Goal: Obtain resource: Obtain resource

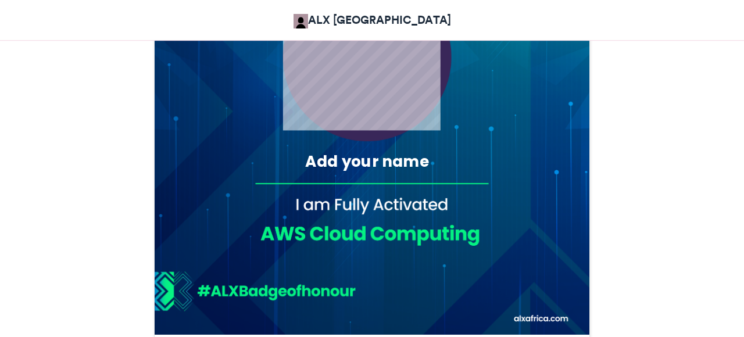
scroll to position [461, 0]
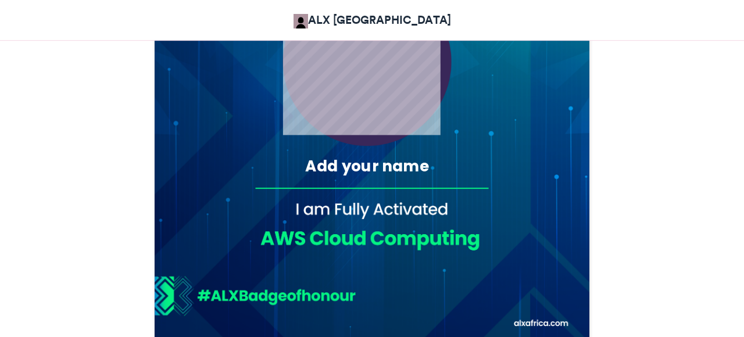
click at [378, 166] on div "Add your name" at bounding box center [367, 166] width 206 height 21
click at [404, 163] on div "Add your name" at bounding box center [367, 166] width 206 height 21
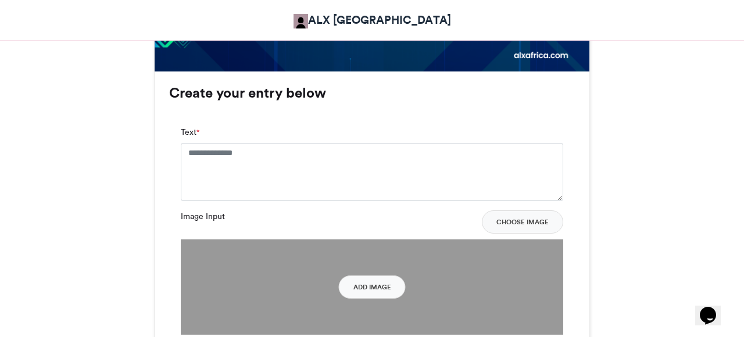
scroll to position [731, 0]
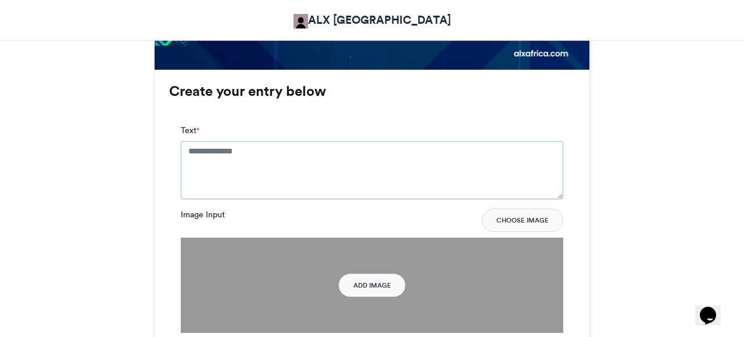
click at [284, 173] on textarea "Text *" at bounding box center [372, 170] width 382 height 58
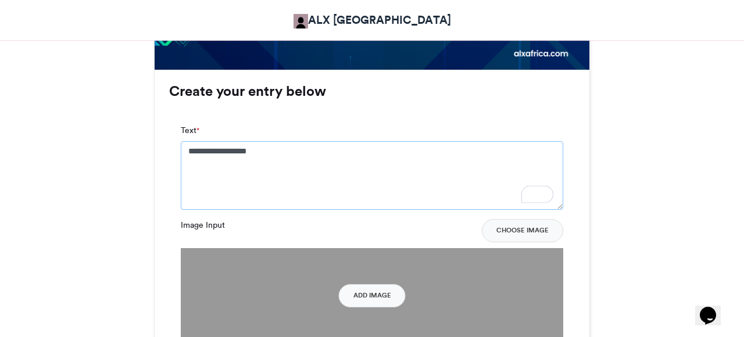
type textarea "**********"
click at [344, 121] on div "**********" at bounding box center [372, 251] width 406 height 277
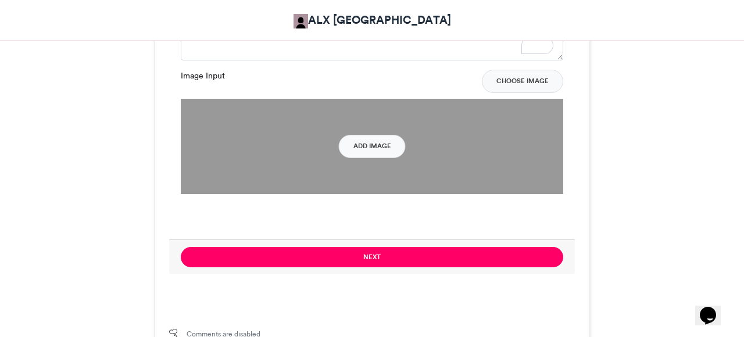
scroll to position [908, 0]
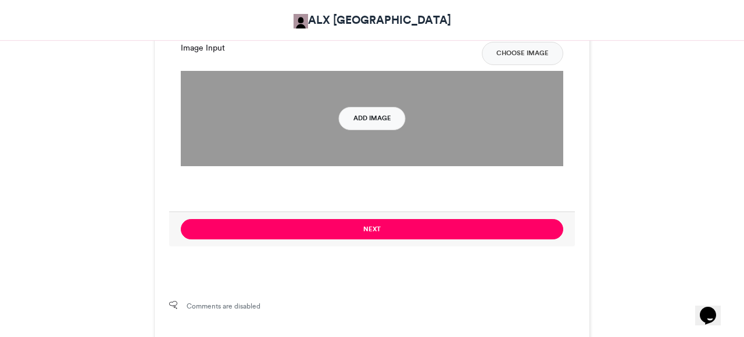
click at [364, 120] on button "Add Image" at bounding box center [372, 118] width 67 height 23
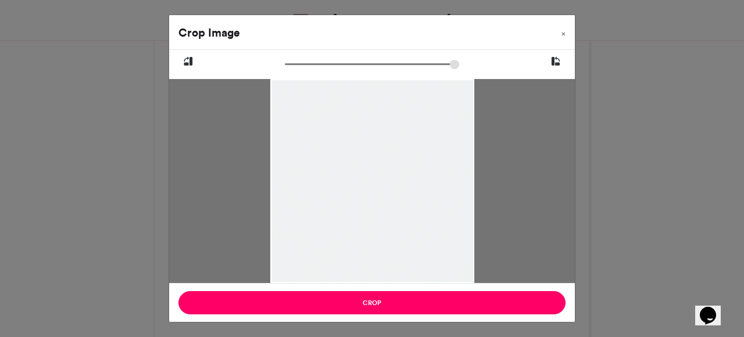
drag, startPoint x: 471, startPoint y: 233, endPoint x: 429, endPoint y: 239, distance: 42.2
click at [429, 239] on div at bounding box center [372, 187] width 204 height 272
drag, startPoint x: 471, startPoint y: 81, endPoint x: 467, endPoint y: 27, distance: 53.6
click at [467, 27] on div "Crop Image × Crop" at bounding box center [371, 169] width 407 height 308
drag, startPoint x: 293, startPoint y: 63, endPoint x: 325, endPoint y: 65, distance: 31.4
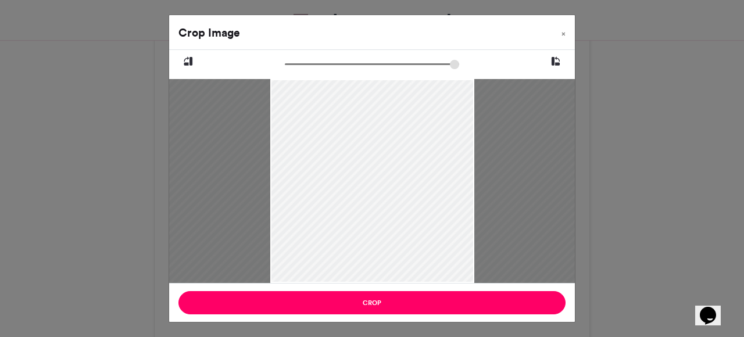
click at [325, 65] on input "zoom" at bounding box center [372, 64] width 174 height 11
click at [536, 199] on div at bounding box center [372, 181] width 406 height 204
type input "******"
click at [206, 164] on div at bounding box center [372, 181] width 406 height 204
drag, startPoint x: 288, startPoint y: 64, endPoint x: 258, endPoint y: 66, distance: 30.3
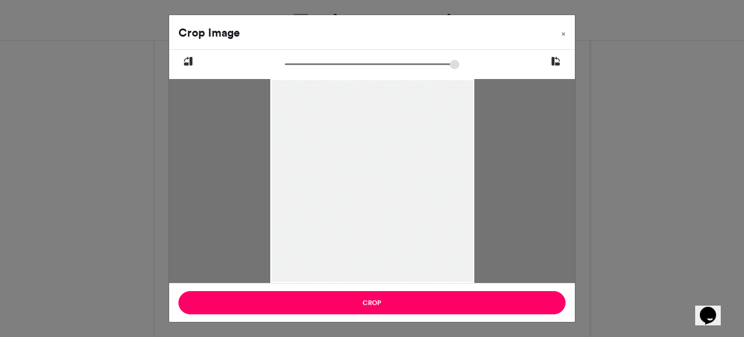
click at [285, 66] on input "zoom" at bounding box center [372, 64] width 174 height 11
click at [575, 213] on div "Crop Image × Crop" at bounding box center [372, 168] width 744 height 337
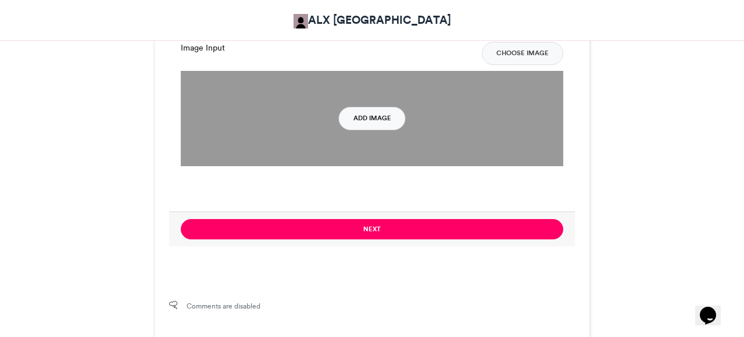
click at [372, 120] on button "Add Image" at bounding box center [372, 118] width 67 height 23
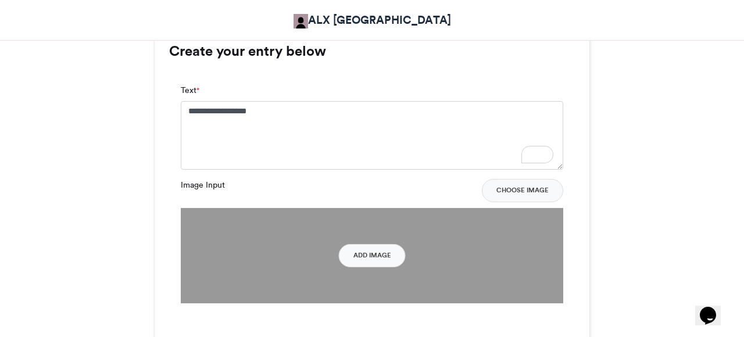
scroll to position [761, 0]
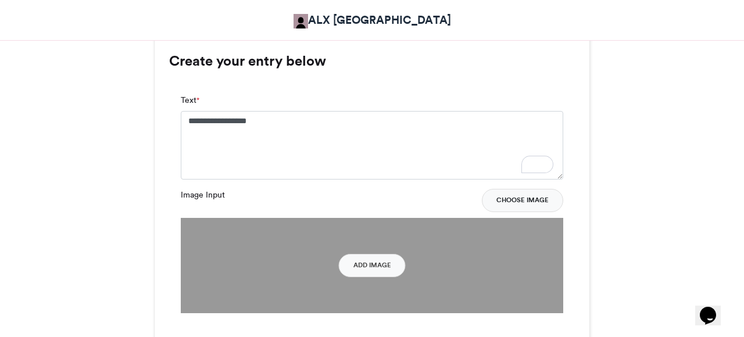
click at [510, 202] on button "Choose Image" at bounding box center [522, 200] width 81 height 23
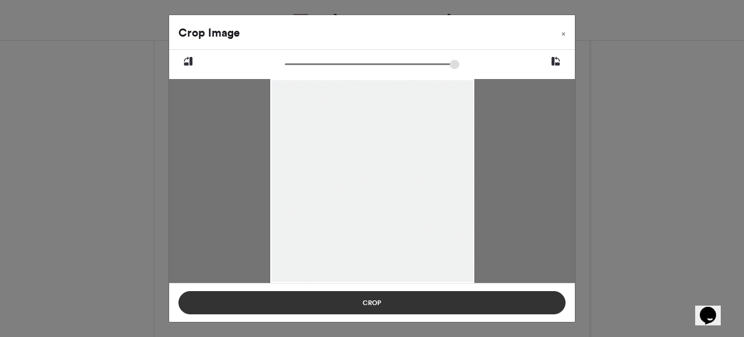
click at [388, 303] on button "Crop" at bounding box center [371, 302] width 387 height 23
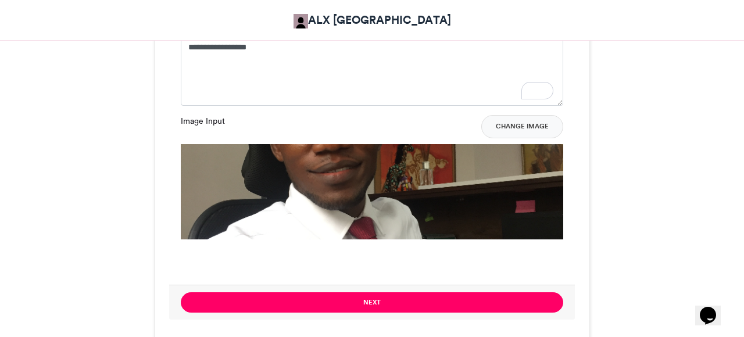
scroll to position [840, 0]
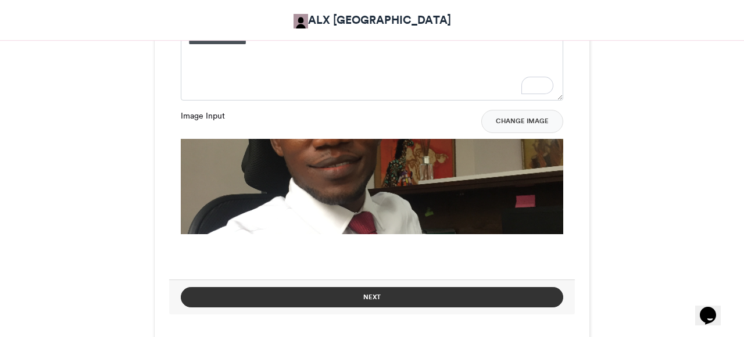
click at [395, 299] on button "Next" at bounding box center [372, 297] width 382 height 20
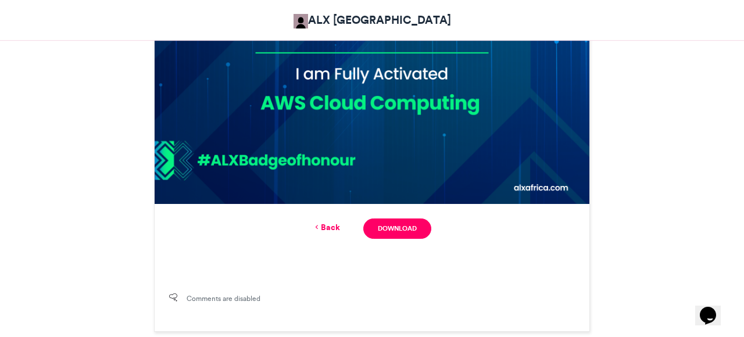
scroll to position [625, 0]
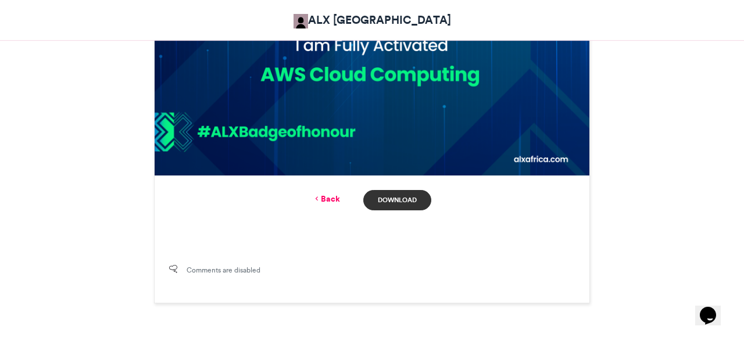
click at [397, 199] on link "Download" at bounding box center [397, 200] width 68 height 20
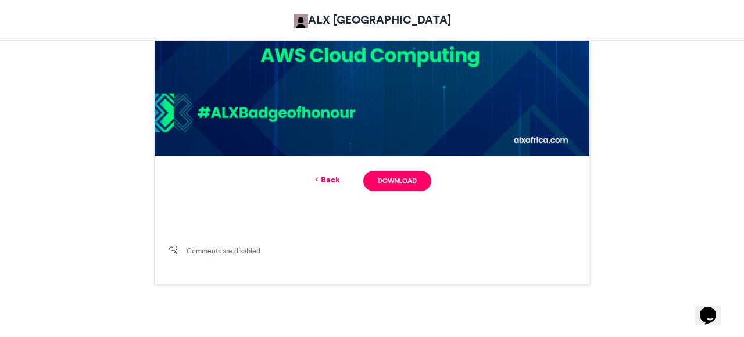
scroll to position [647, 0]
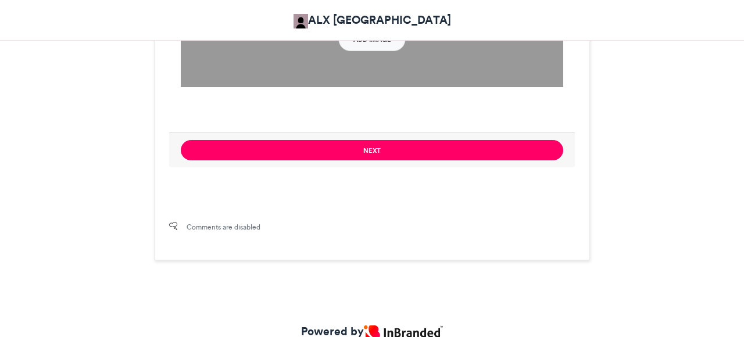
scroll to position [1027, 0]
